Goal: Task Accomplishment & Management: Use online tool/utility

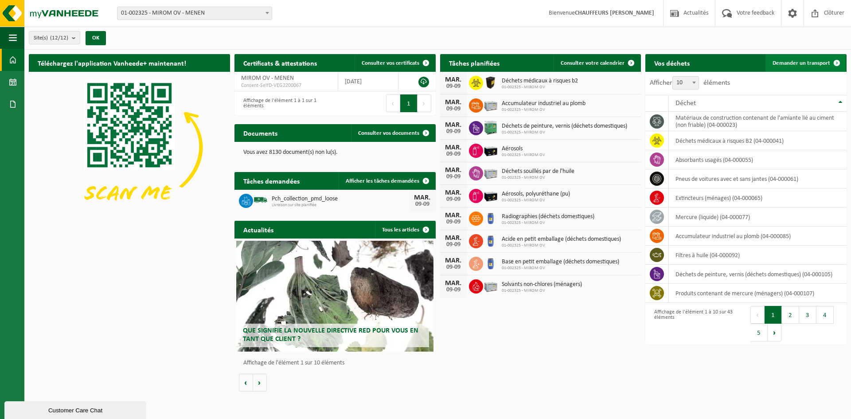
click at [818, 61] on span "Demander un transport" at bounding box center [802, 63] width 58 height 6
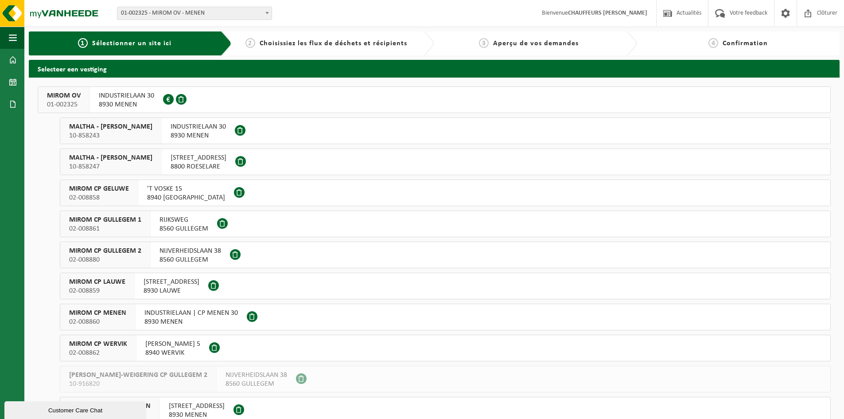
click at [65, 99] on span "MIROM OV" at bounding box center [64, 95] width 34 height 9
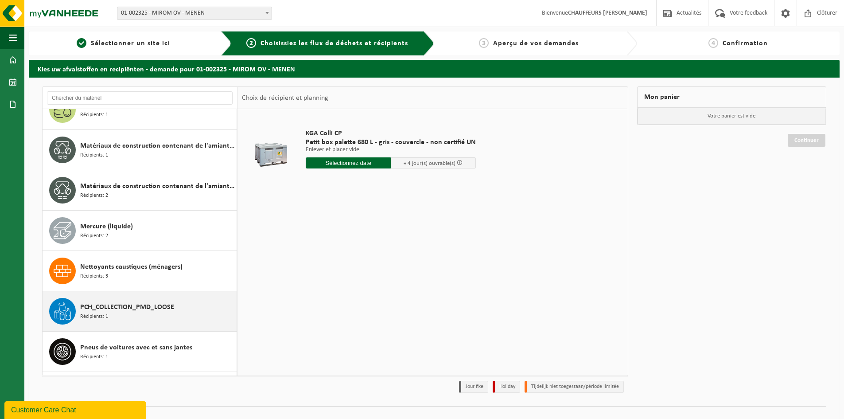
click at [135, 304] on span "PCH_COLLECTION_PMD_LOOSE" at bounding box center [127, 307] width 94 height 11
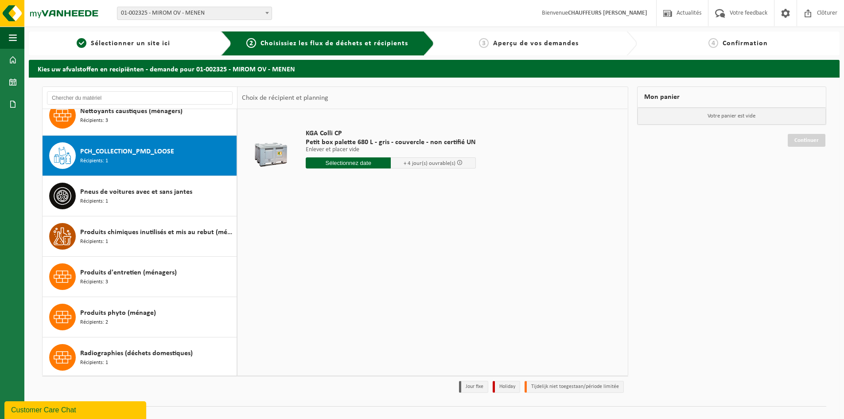
scroll to position [847, 0]
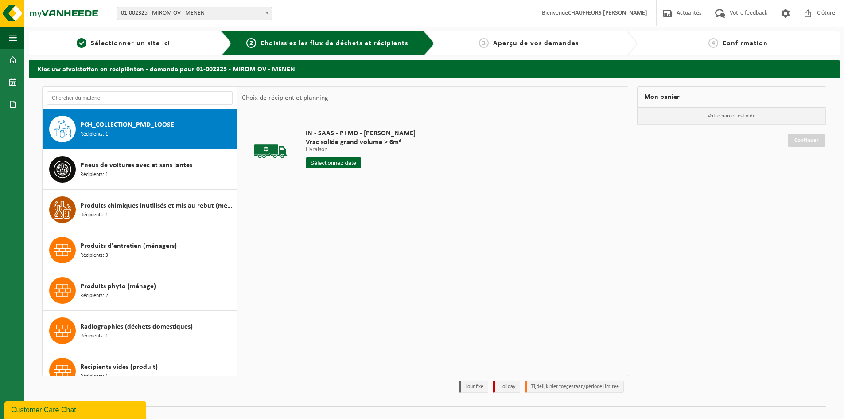
click at [348, 164] on input "text" at bounding box center [333, 162] width 55 height 11
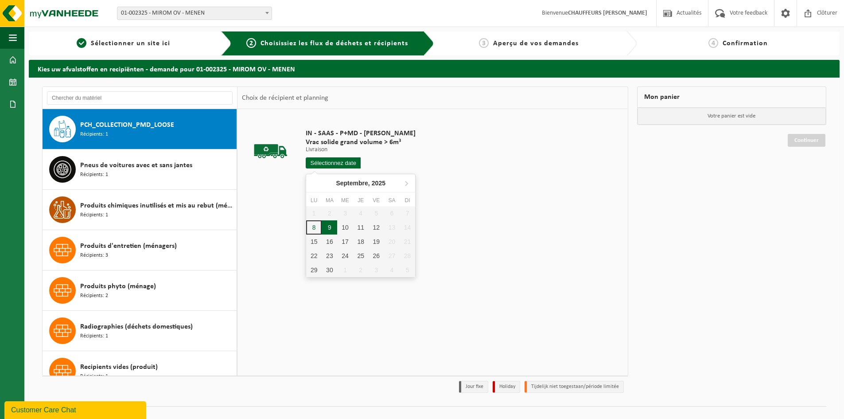
click at [328, 228] on div "9" at bounding box center [330, 227] width 16 height 14
type input "à partir de 2025-09-09"
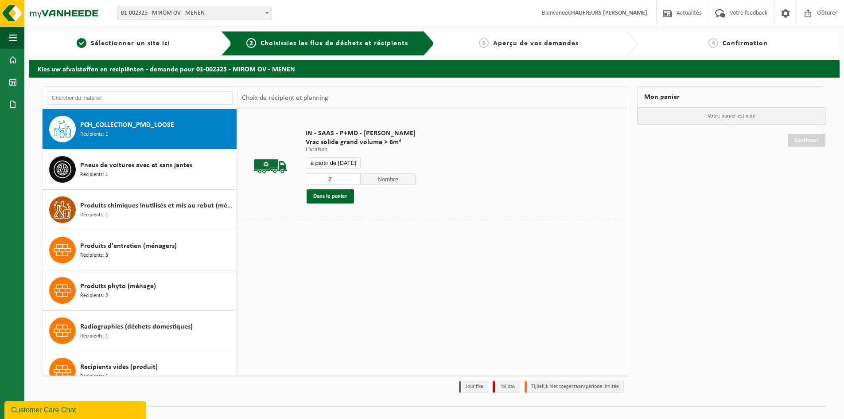
click at [352, 176] on input "2" at bounding box center [333, 179] width 55 height 12
click at [352, 176] on input "3" at bounding box center [333, 179] width 55 height 12
click at [353, 174] on input "3" at bounding box center [333, 179] width 55 height 12
click at [351, 174] on input "3" at bounding box center [333, 179] width 55 height 12
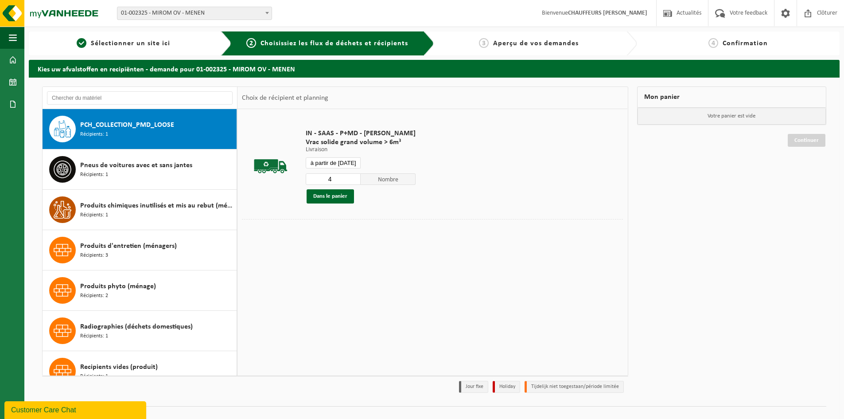
click at [354, 176] on input "4" at bounding box center [333, 179] width 55 height 12
type input "5"
click at [354, 176] on input "5" at bounding box center [333, 179] width 55 height 12
click at [346, 191] on button "Dans le panier" at bounding box center [330, 196] width 47 height 14
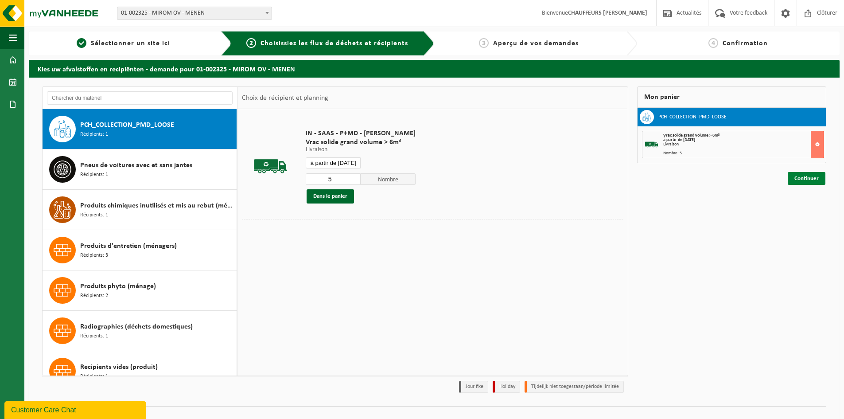
click at [819, 179] on link "Continuer" at bounding box center [807, 178] width 38 height 13
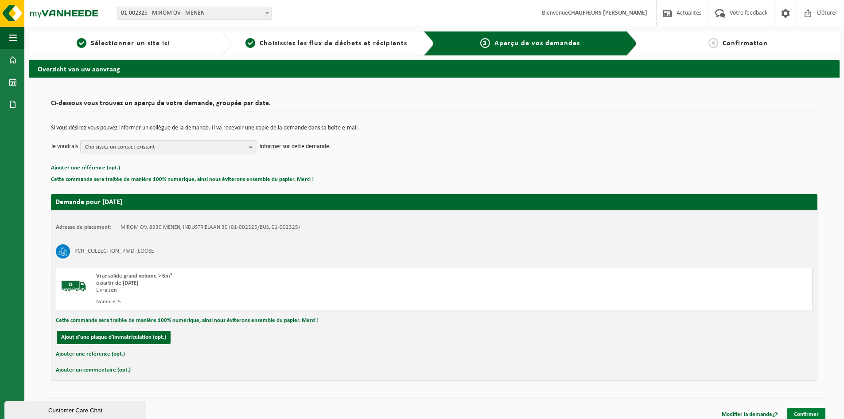
click at [811, 416] on link "Confirmer" at bounding box center [807, 414] width 38 height 13
